Goal: Book appointment/travel/reservation

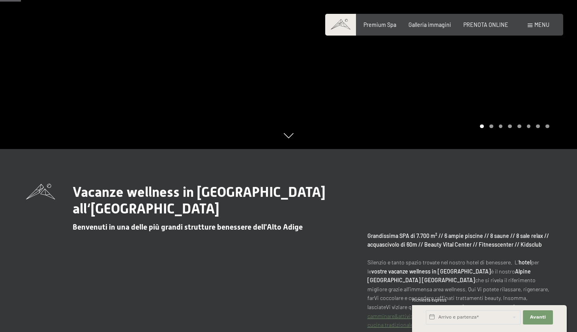
scroll to position [183, 0]
click at [488, 25] on span "PRENOTA ONLINE" at bounding box center [486, 23] width 45 height 7
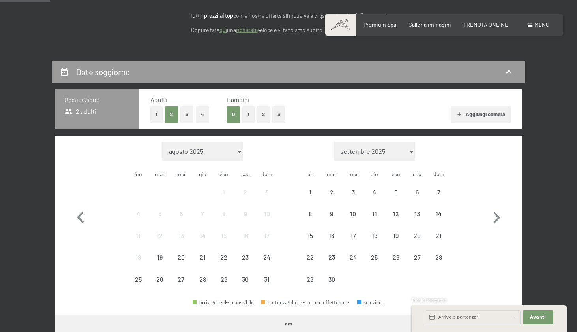
scroll to position [115, 0]
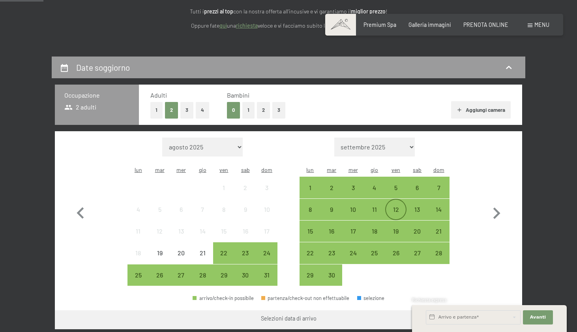
click at [393, 206] on div "12" at bounding box center [396, 216] width 20 height 20
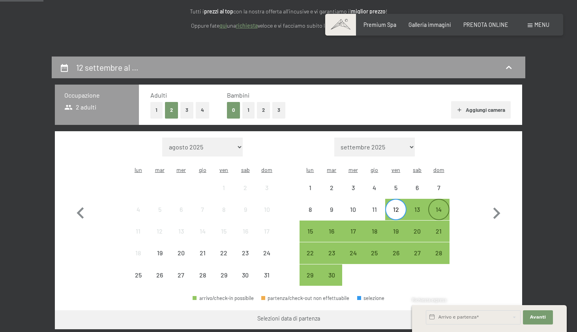
click at [435, 206] on div "14" at bounding box center [439, 216] width 20 height 20
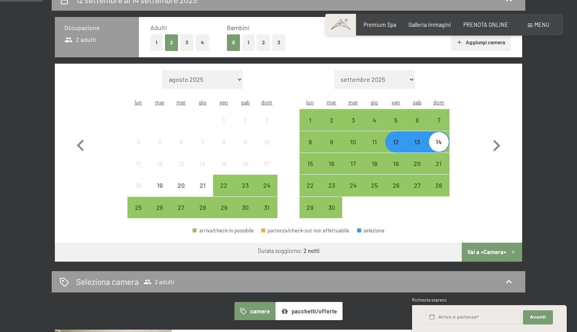
click at [486, 244] on button "Vai a «Camera»" at bounding box center [492, 251] width 60 height 19
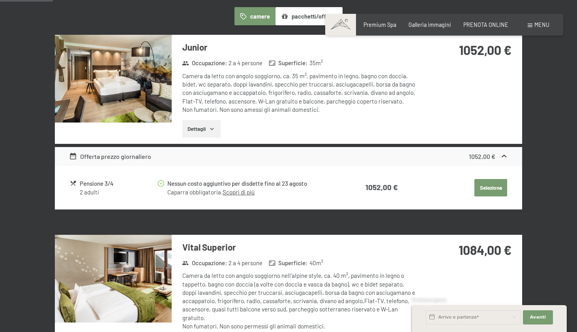
scroll to position [208, 0]
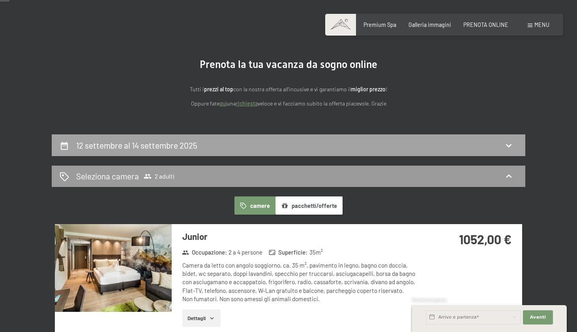
click at [406, 146] on div "12 settembre al 14 settembre 2025" at bounding box center [289, 144] width 458 height 11
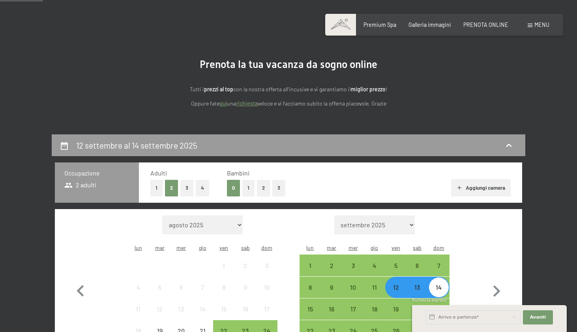
scroll to position [171, 0]
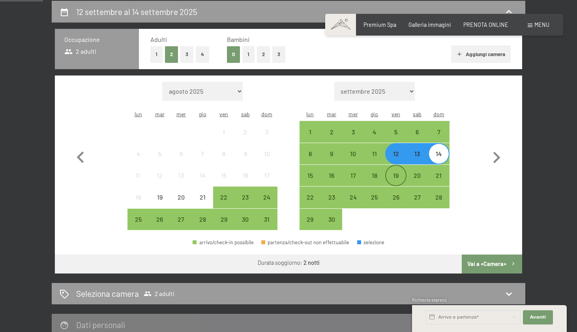
click at [398, 172] on div "19" at bounding box center [396, 182] width 20 height 20
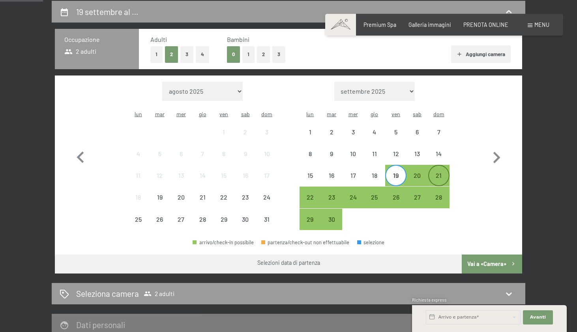
click at [437, 172] on div "21" at bounding box center [439, 182] width 20 height 20
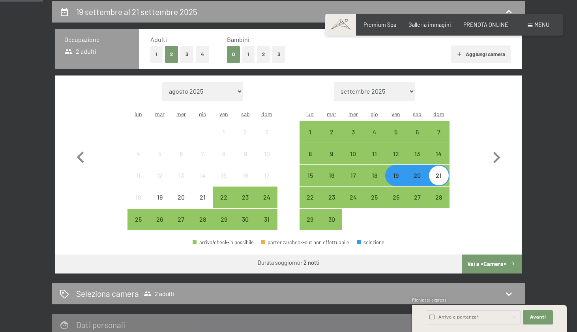
click at [490, 254] on button "Vai a «Camera»" at bounding box center [492, 263] width 60 height 19
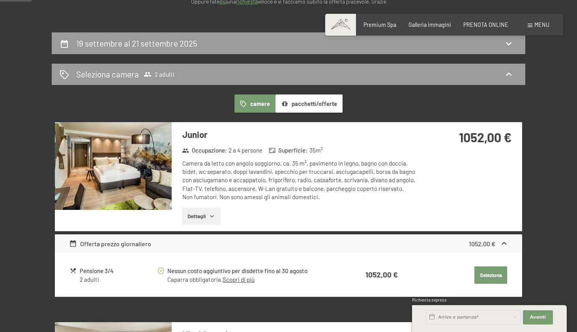
scroll to position [125, 0]
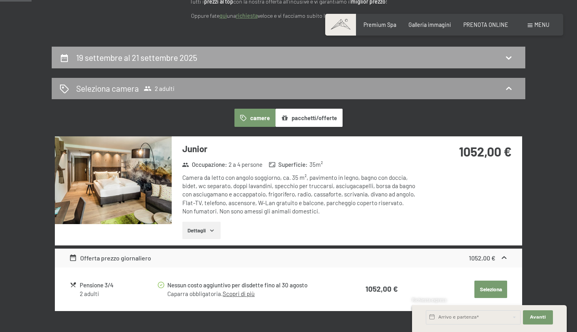
click at [313, 64] on div "19 settembre al 21 settembre 2025" at bounding box center [289, 58] width 474 height 22
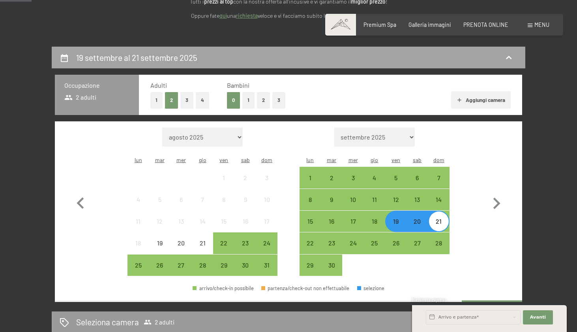
scroll to position [171, 0]
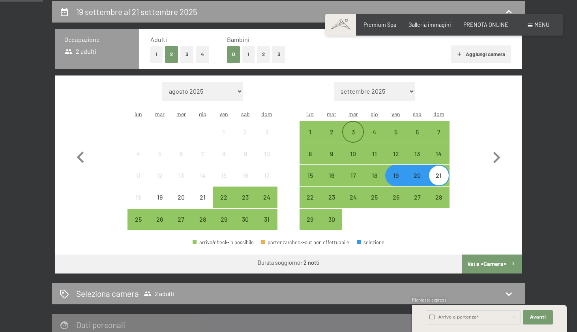
click at [353, 122] on div "3" at bounding box center [353, 132] width 20 height 20
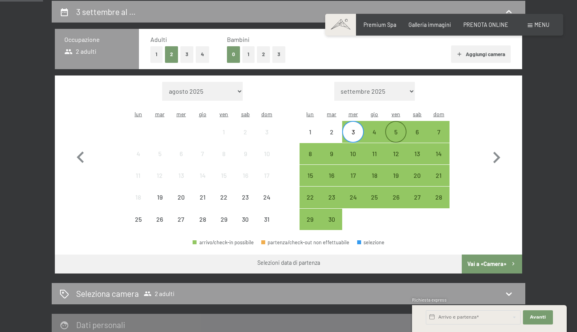
click at [402, 129] on div "5" at bounding box center [396, 139] width 20 height 20
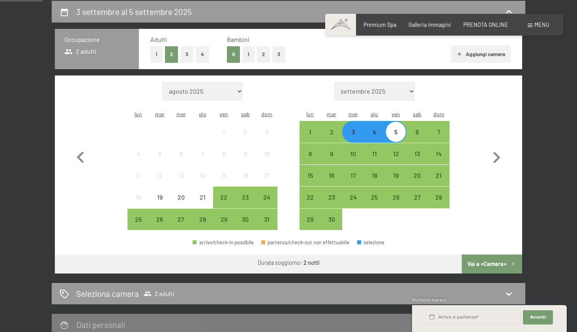
click at [487, 254] on button "Vai a «Camera»" at bounding box center [492, 263] width 60 height 19
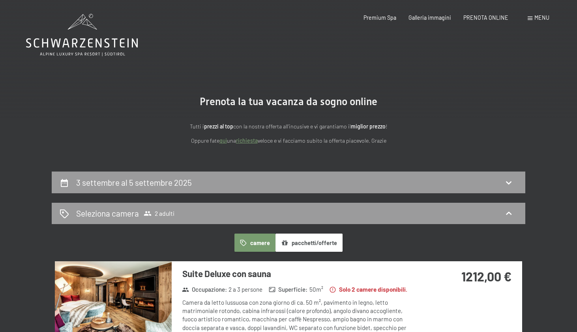
scroll to position [0, 0]
click at [251, 175] on div "3 settembre al 5 settembre 2025" at bounding box center [289, 182] width 474 height 22
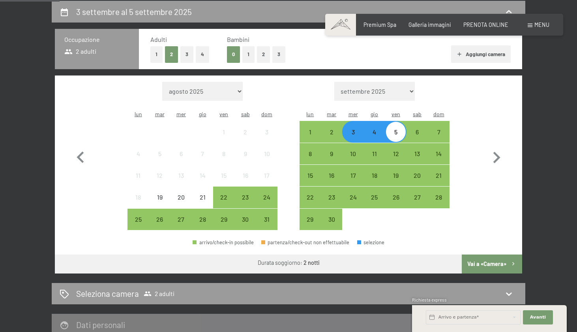
click at [395, 129] on div "5" at bounding box center [396, 139] width 20 height 20
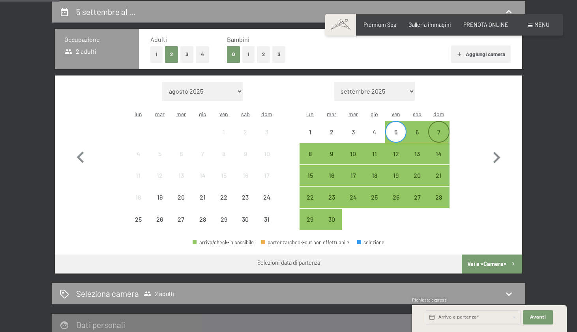
click at [440, 129] on div "7" at bounding box center [439, 139] width 20 height 20
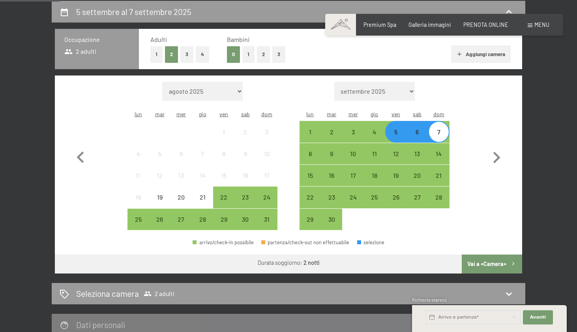
click at [485, 254] on button "Vai a «Camera»" at bounding box center [492, 263] width 60 height 19
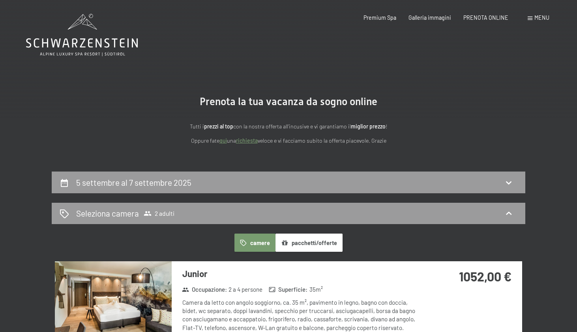
scroll to position [0, 0]
click at [110, 47] on icon at bounding box center [82, 35] width 112 height 42
